Goal: Information Seeking & Learning: Learn about a topic

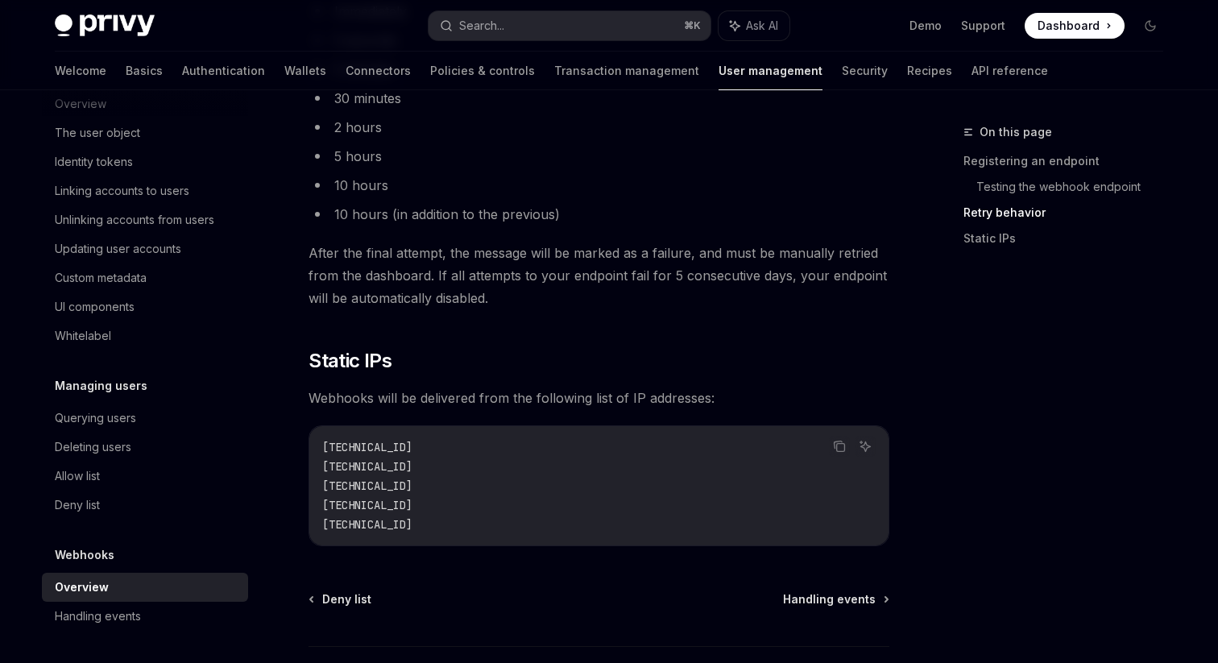
scroll to position [2111, 0]
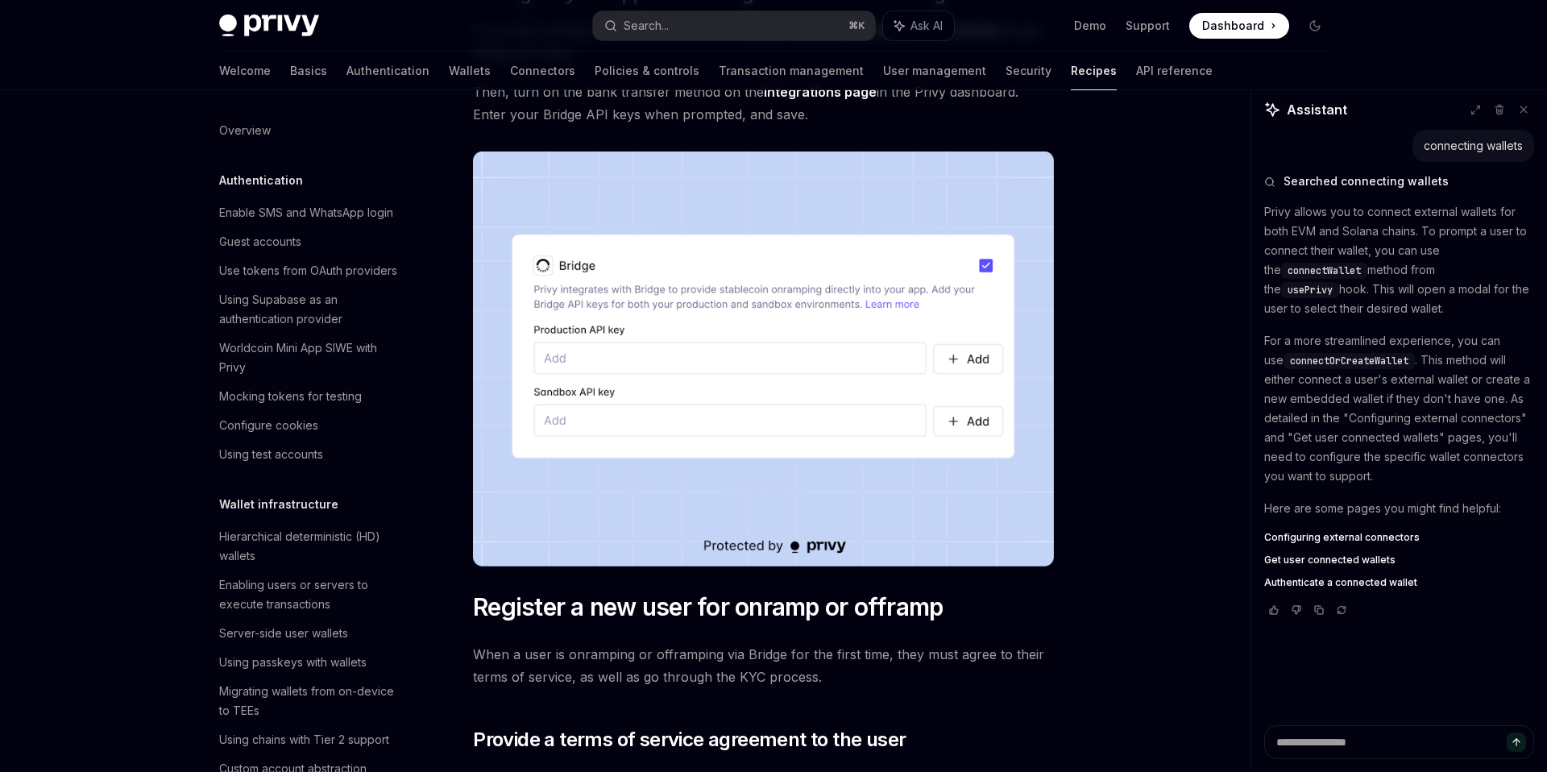
scroll to position [425, 0]
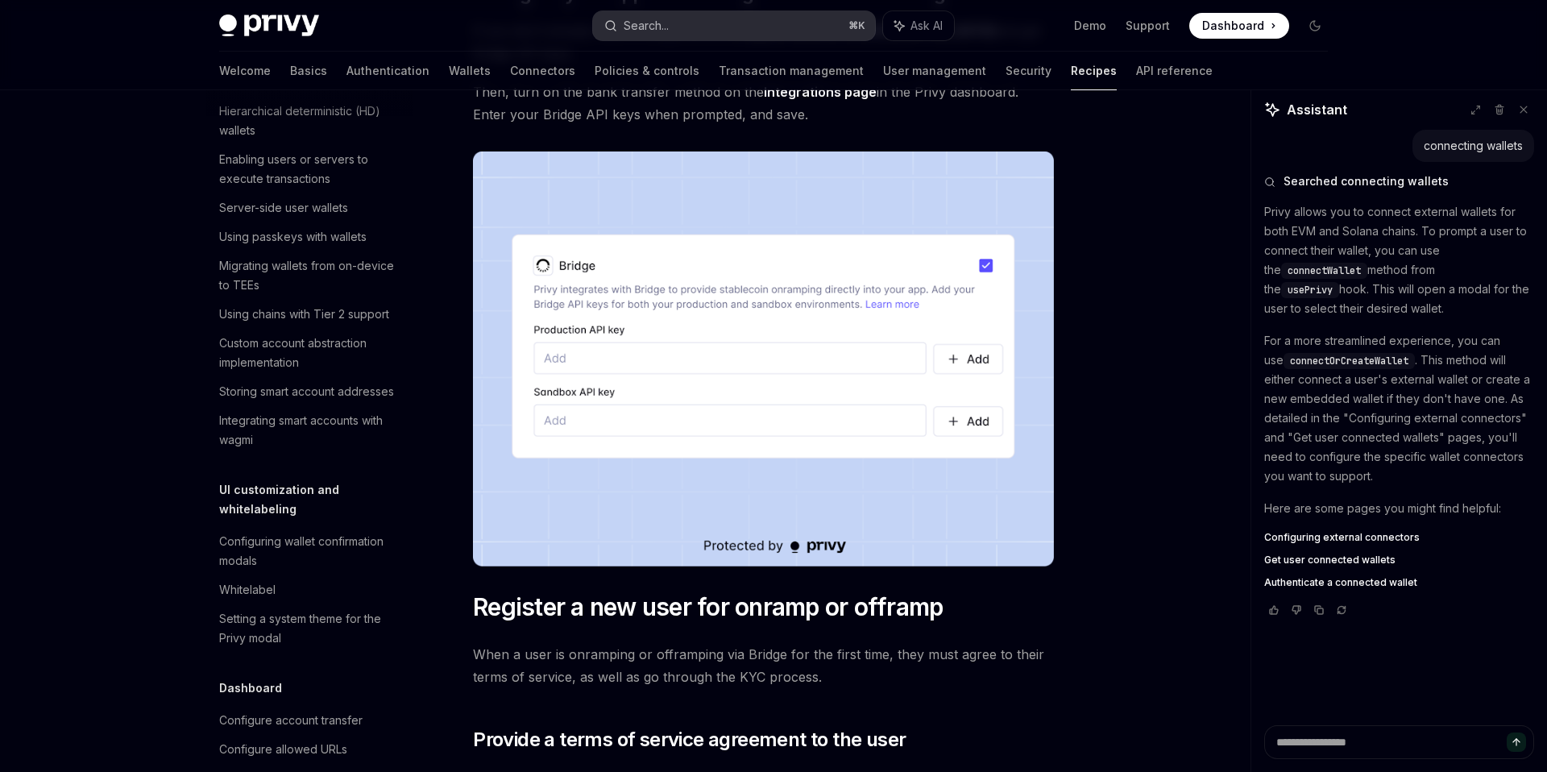
click at [745, 23] on button "Search... ⌘ K" at bounding box center [734, 25] width 282 height 29
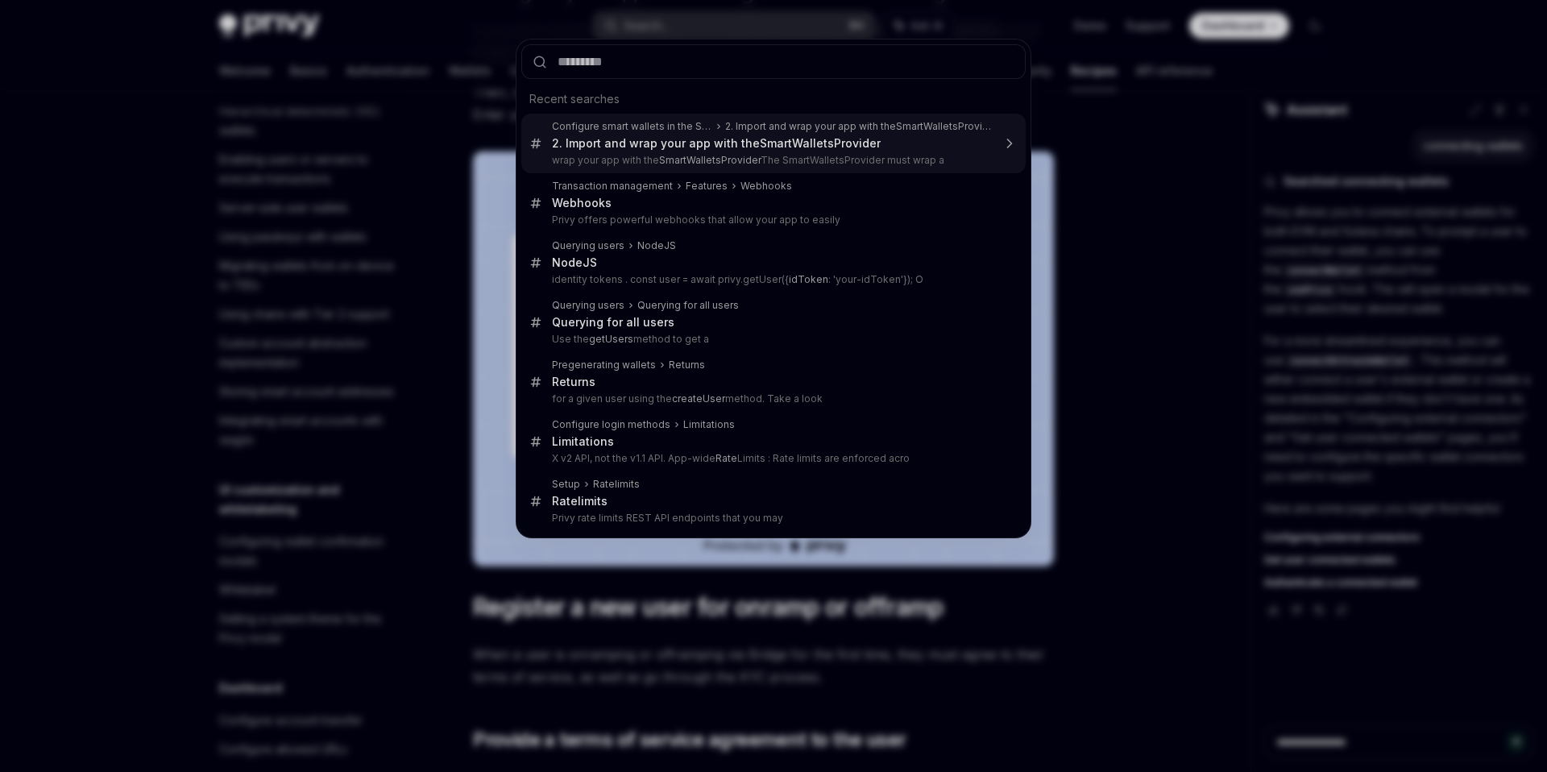
click at [516, 122] on div "Recent searches Configure smart wallets in the SDK 2. Import and wrap your app …" at bounding box center [774, 289] width 516 height 500
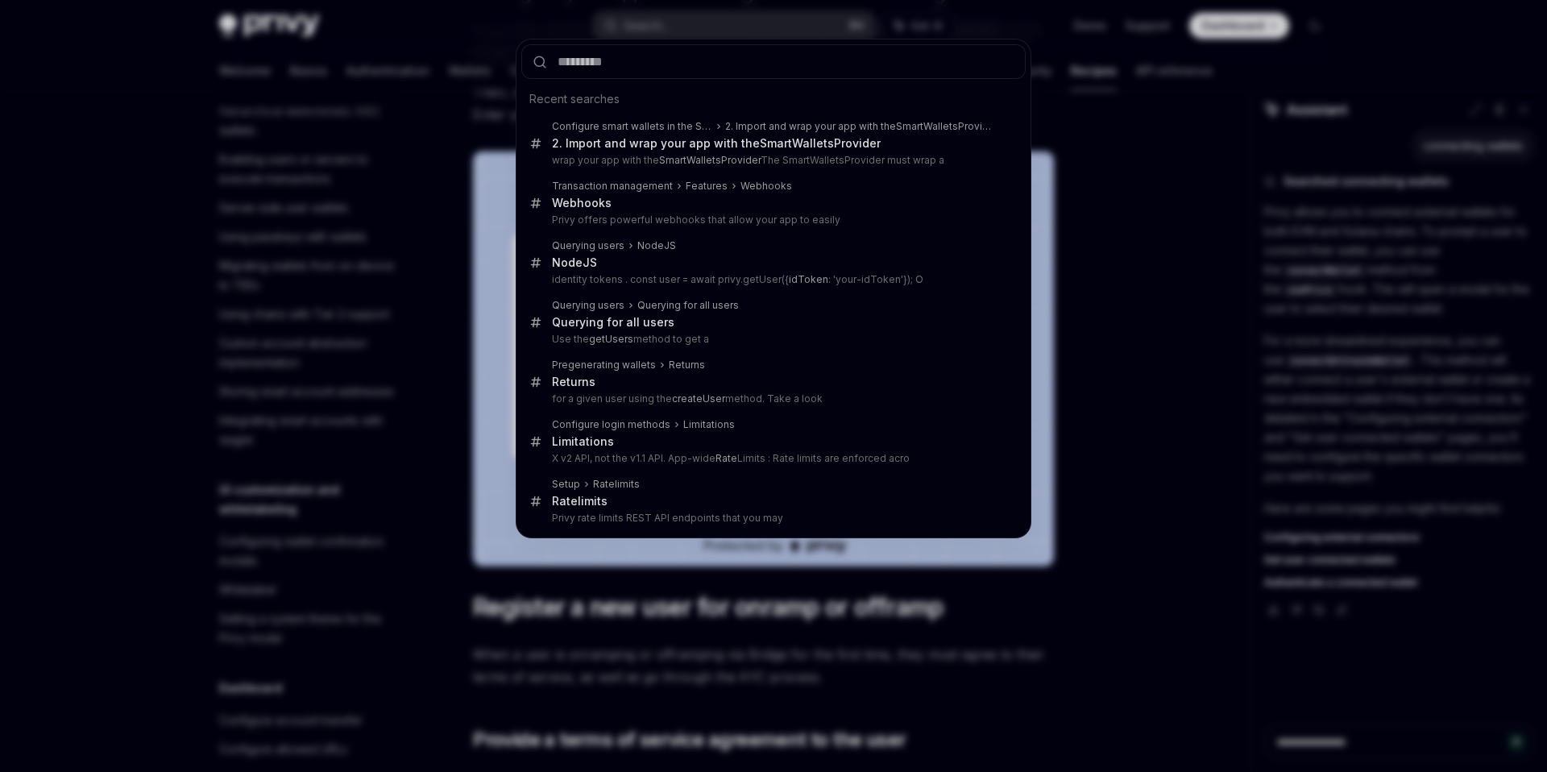
click at [482, 122] on div "Recent searches Configure smart wallets in the SDK 2. Import and wrap your app …" at bounding box center [773, 386] width 1547 height 772
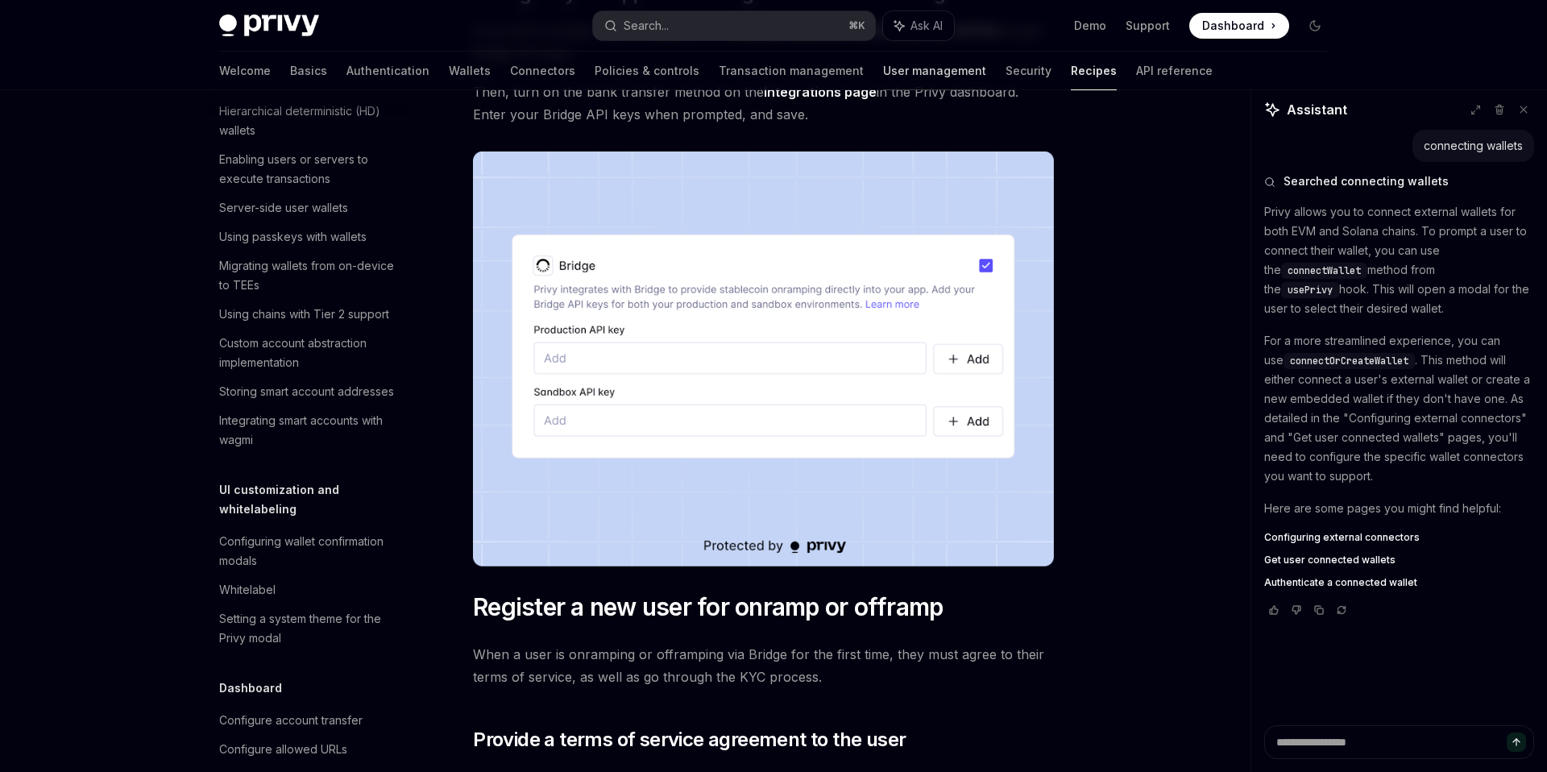
click at [883, 73] on link "User management" at bounding box center [934, 71] width 103 height 39
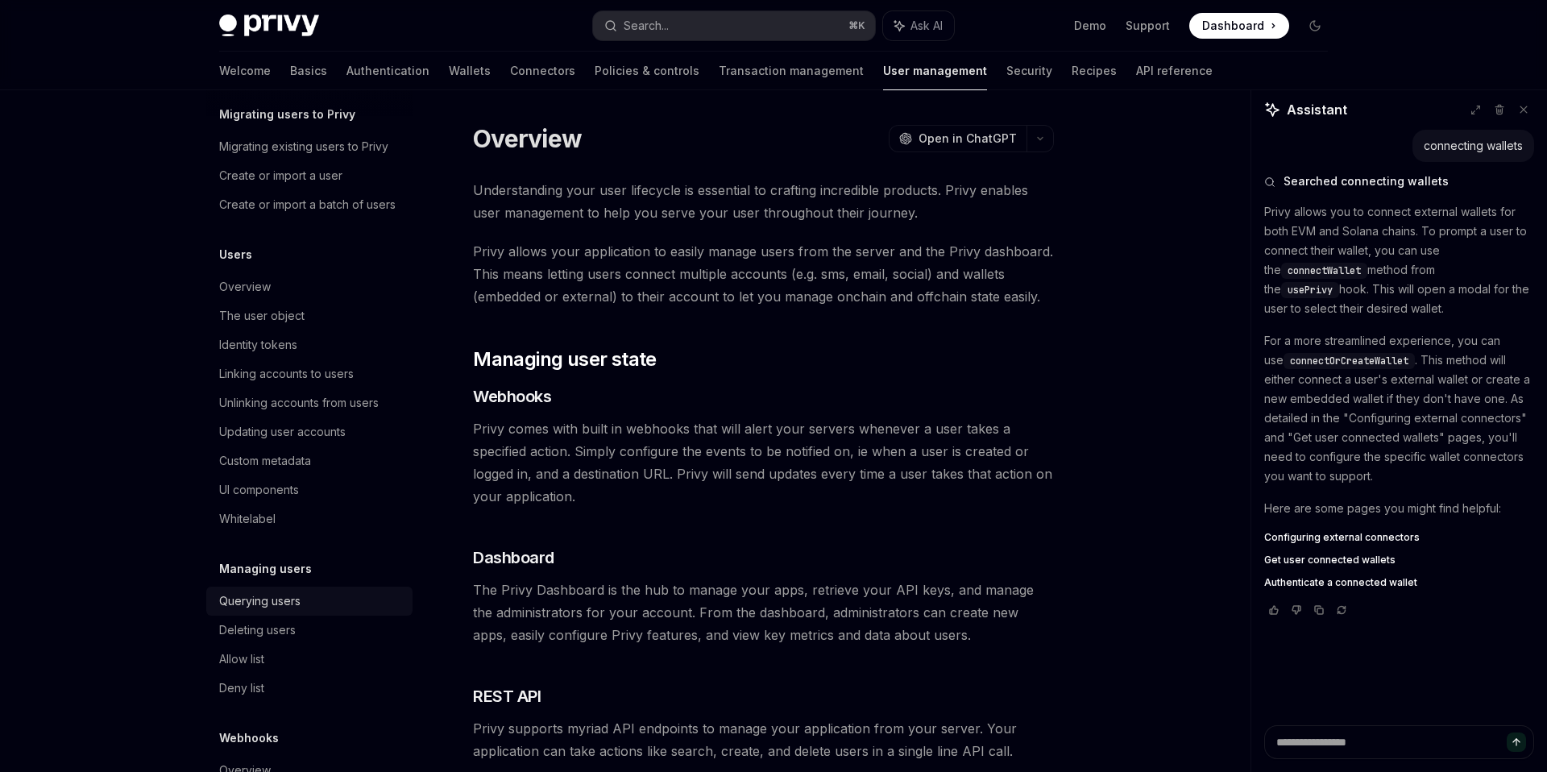
scroll to position [140, 0]
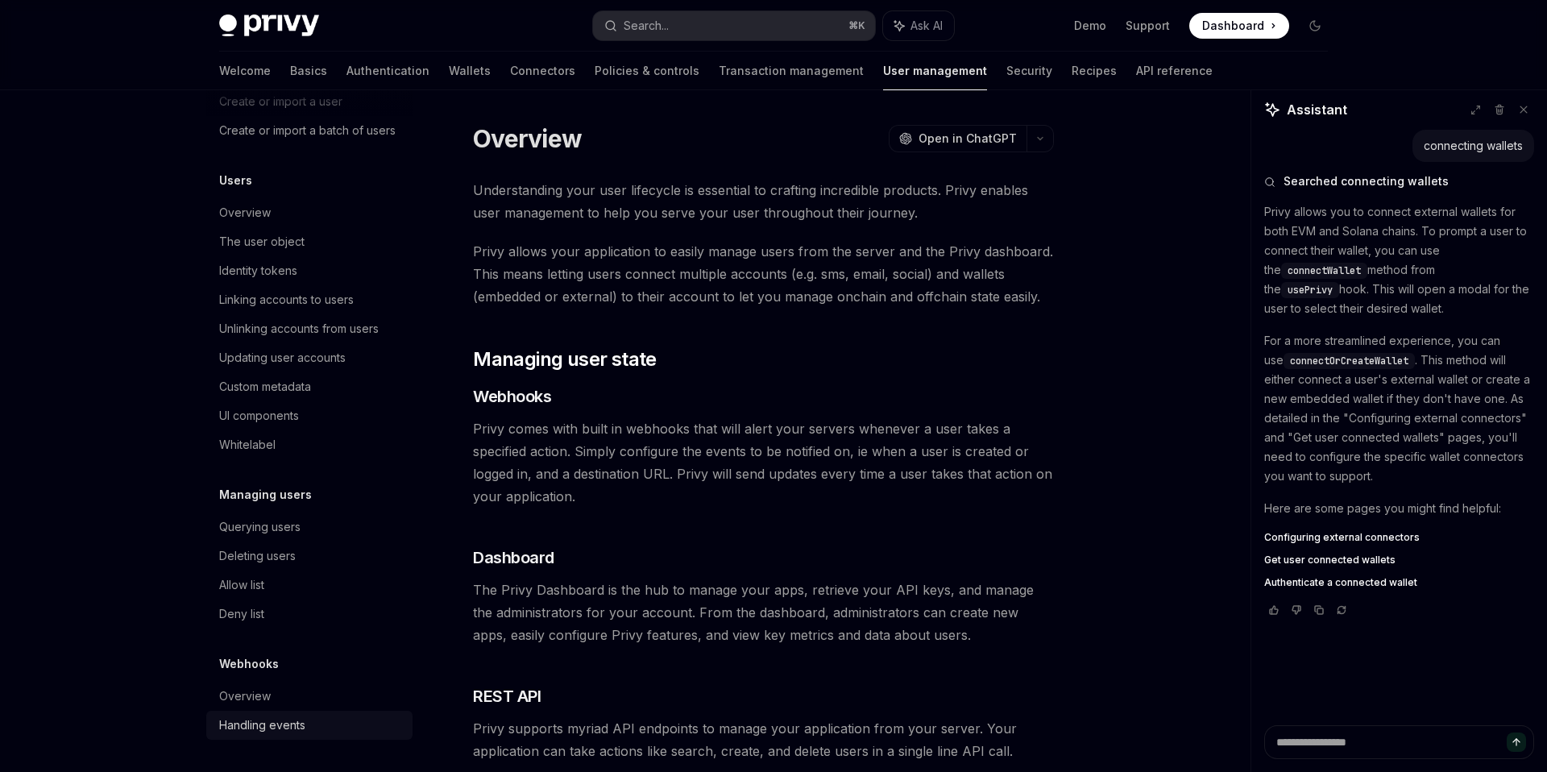
click at [267, 719] on div "Handling events" at bounding box center [262, 725] width 86 height 19
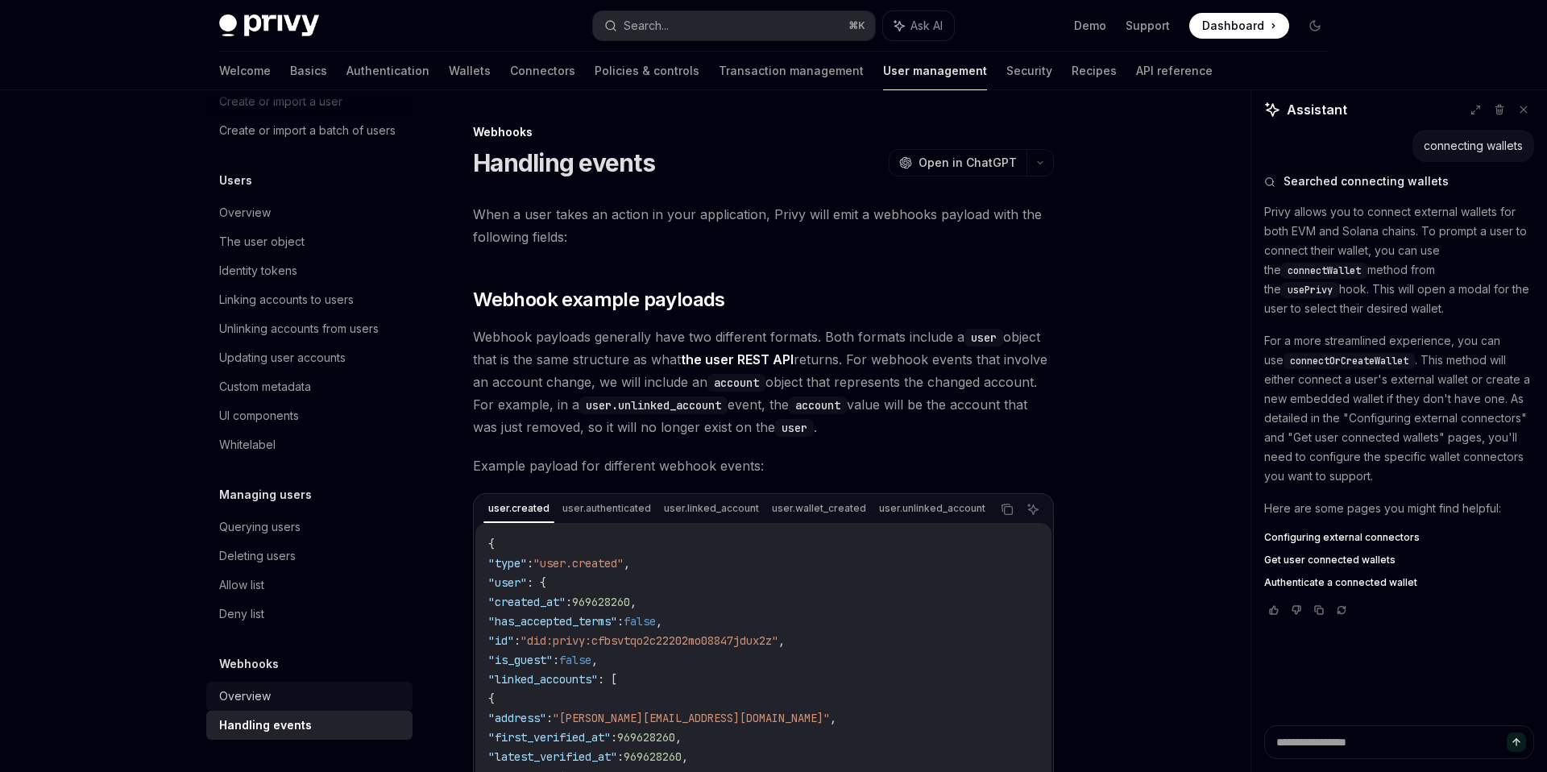
click at [265, 703] on div "Overview" at bounding box center [245, 696] width 52 height 19
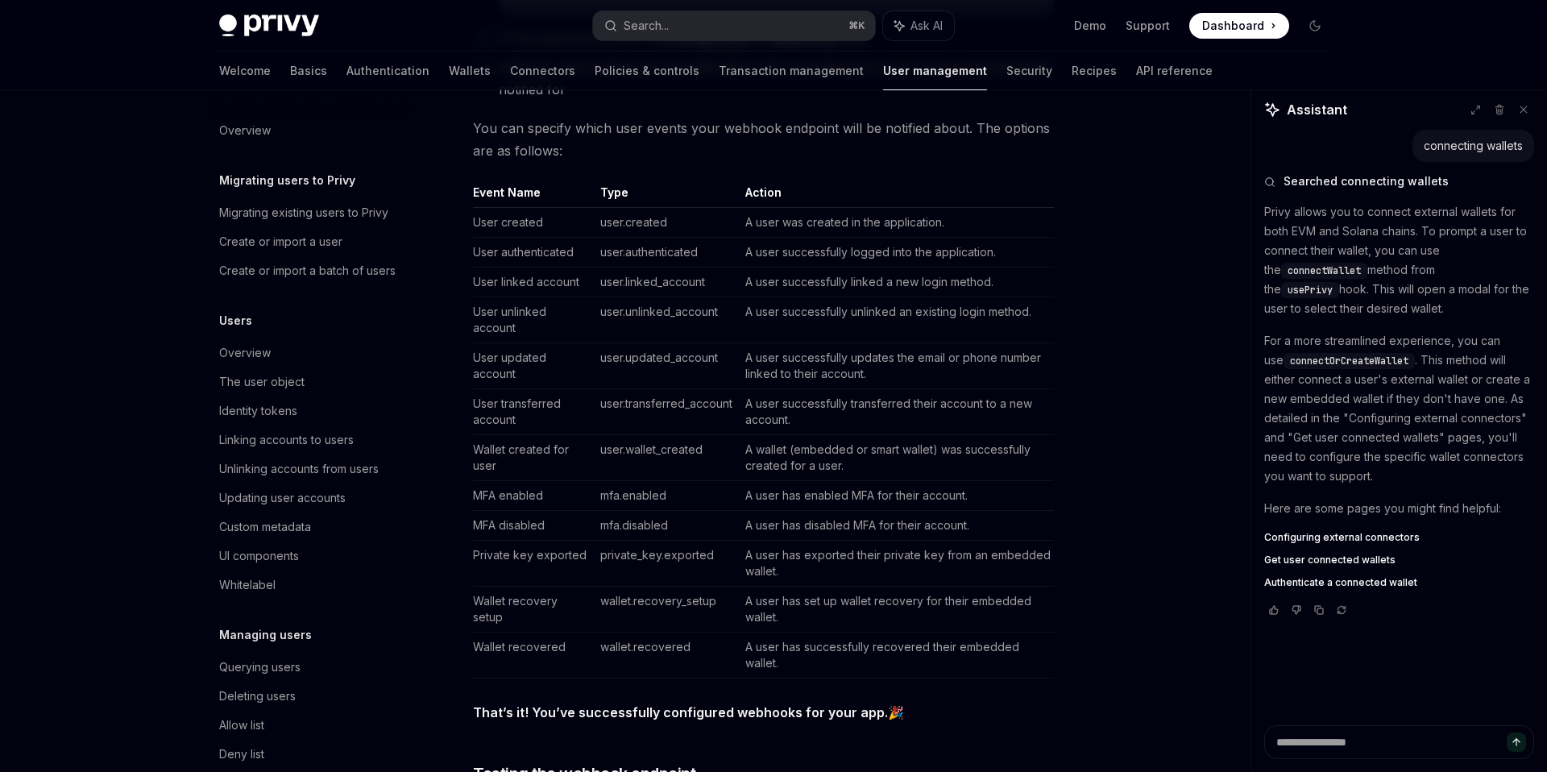
scroll to position [966, 0]
click at [991, 487] on td "A user has enabled MFA for their account." at bounding box center [896, 495] width 315 height 30
type textarea "*"
